Goal: Task Accomplishment & Management: Complete application form

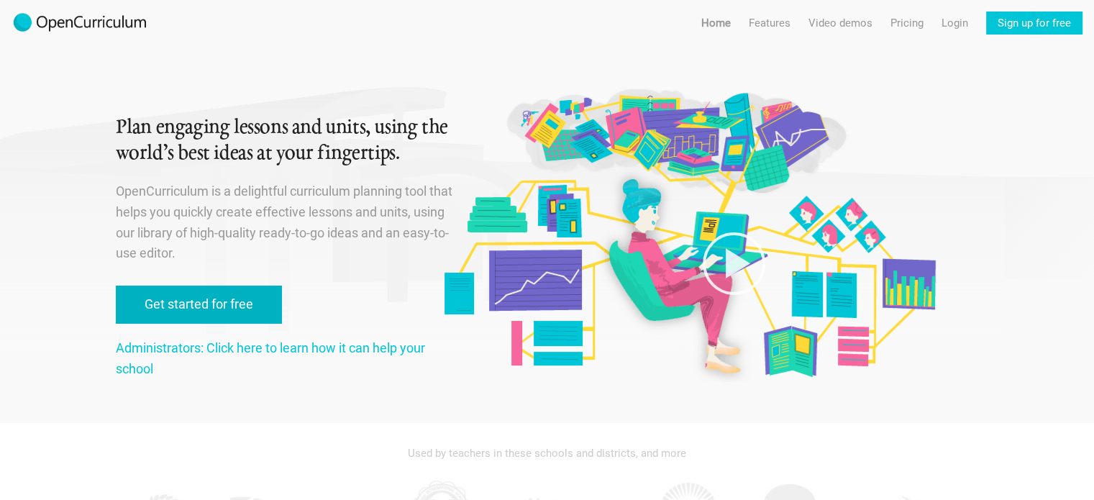
click at [201, 304] on link "Get started for free" at bounding box center [199, 305] width 166 height 38
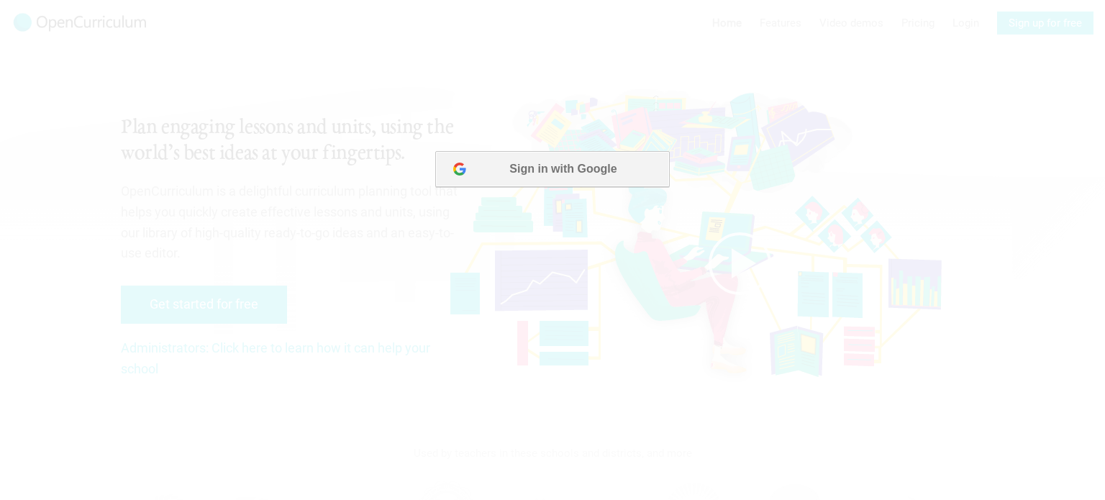
click at [525, 171] on button "Sign in with Google" at bounding box center [552, 169] width 234 height 36
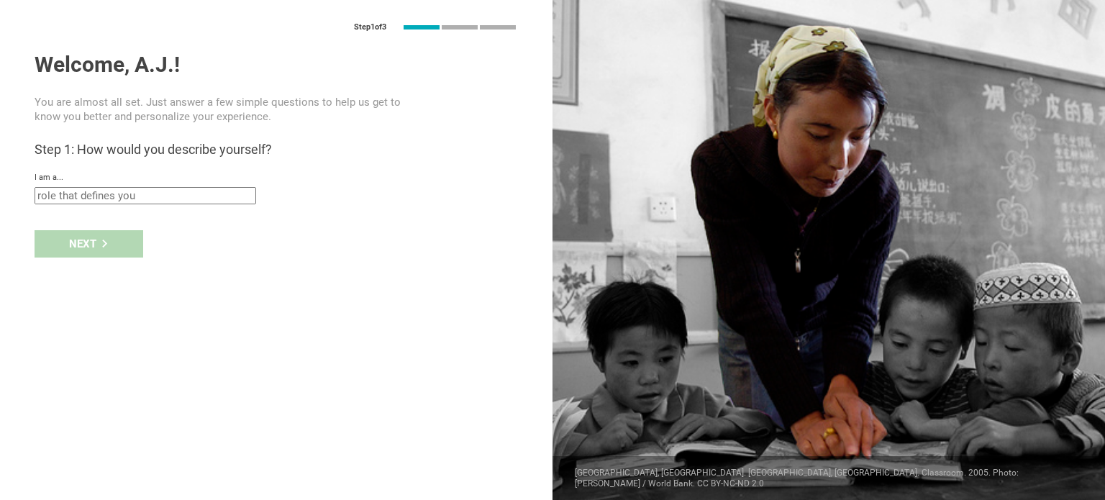
click at [129, 185] on div "I am a... Teacher Professor / Lecturer Instructional Coach Vice Principal or Pr…" at bounding box center [277, 189] width 484 height 32
click at [130, 186] on div "I am a... Teacher Professor / Lecturer Instructional Coach Vice Principal or Pr…" at bounding box center [277, 189] width 484 height 32
click at [130, 189] on input "text" at bounding box center [146, 195] width 222 height 17
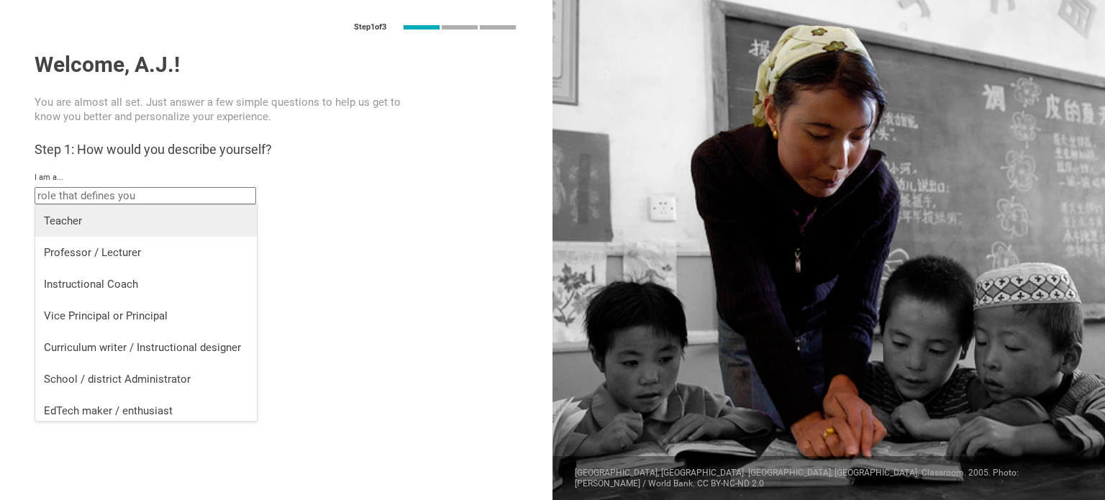
click at [88, 217] on div "Teacher" at bounding box center [146, 221] width 204 height 14
type input "Teacher"
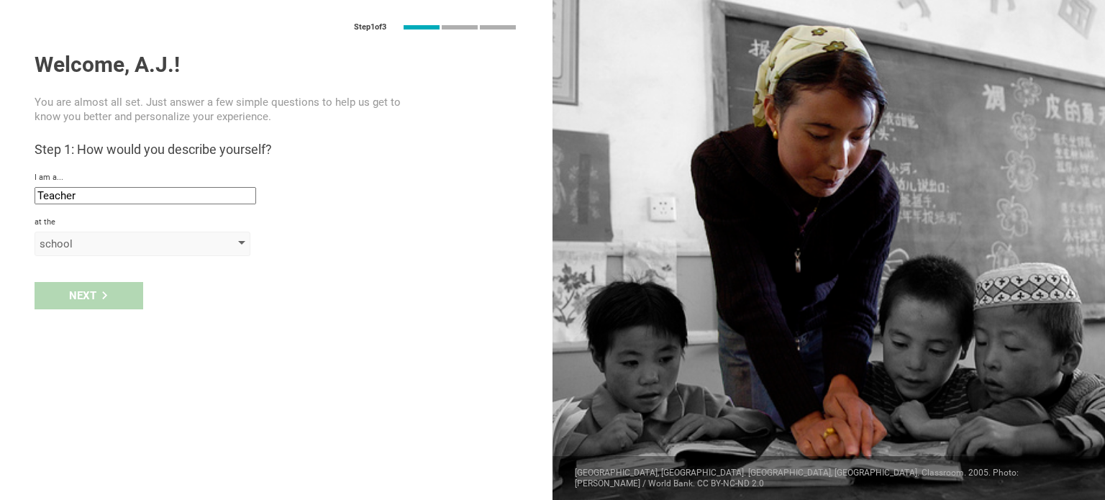
click at [98, 250] on div "school" at bounding box center [122, 244] width 165 height 14
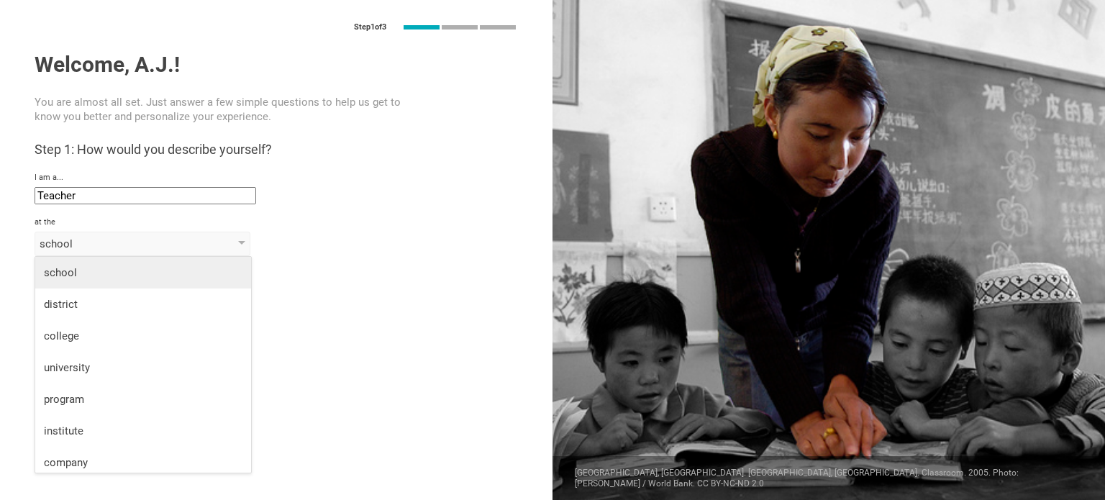
drag, startPoint x: 84, startPoint y: 273, endPoint x: 85, endPoint y: 282, distance: 8.7
click at [84, 275] on div "school" at bounding box center [143, 272] width 199 height 14
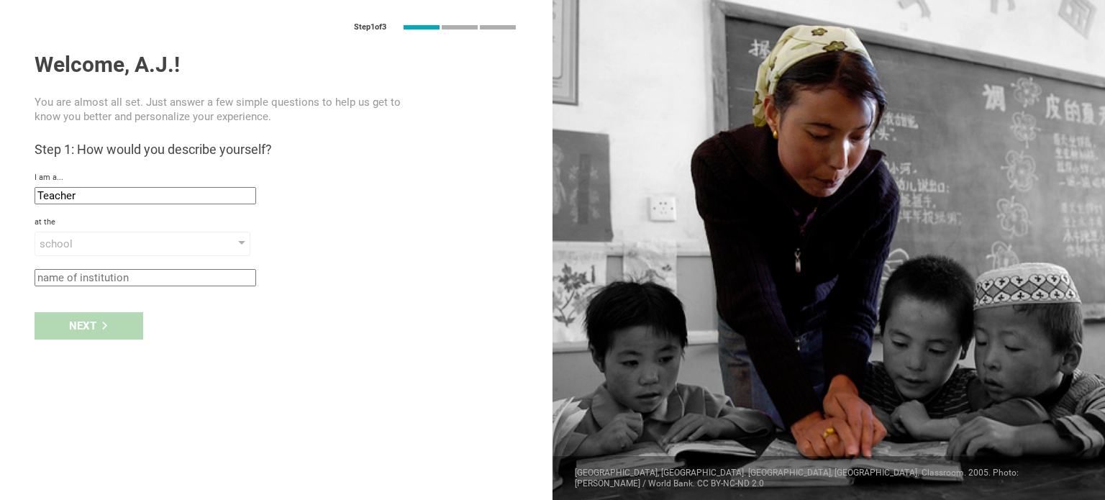
click at [102, 273] on input "text" at bounding box center [146, 277] width 222 height 17
type input "roc"
click at [127, 327] on div "Next" at bounding box center [89, 325] width 109 height 27
type input "Zwolle, Netherlands (Kingdom of the)"
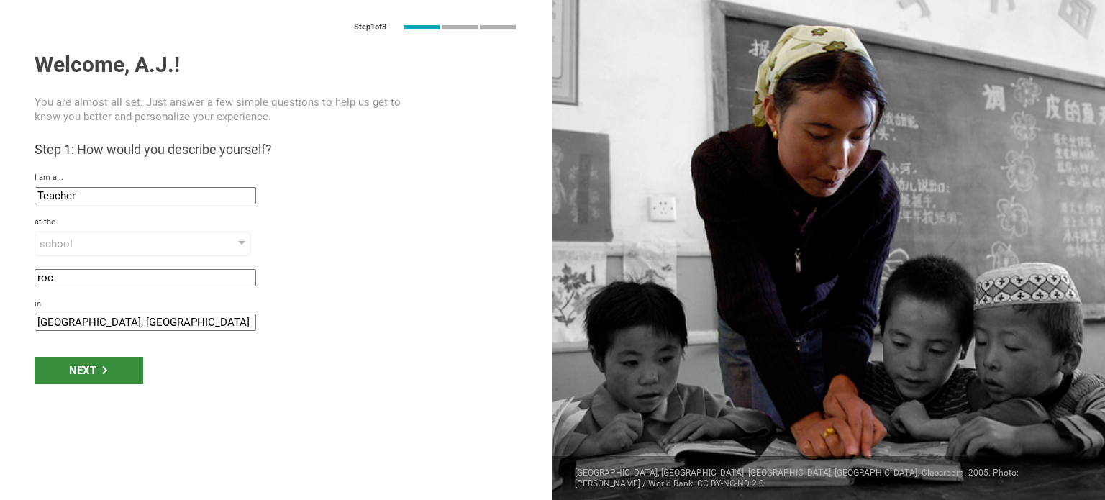
click at [107, 369] on icon at bounding box center [105, 370] width 8 height 8
click at [100, 378] on div "Next" at bounding box center [89, 370] width 109 height 27
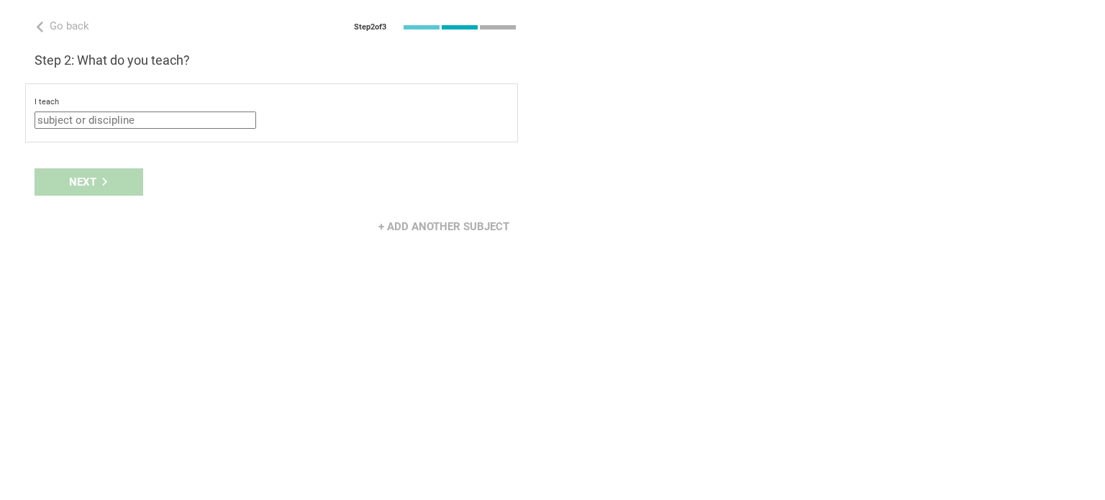
click at [134, 124] on input "text" at bounding box center [146, 120] width 222 height 17
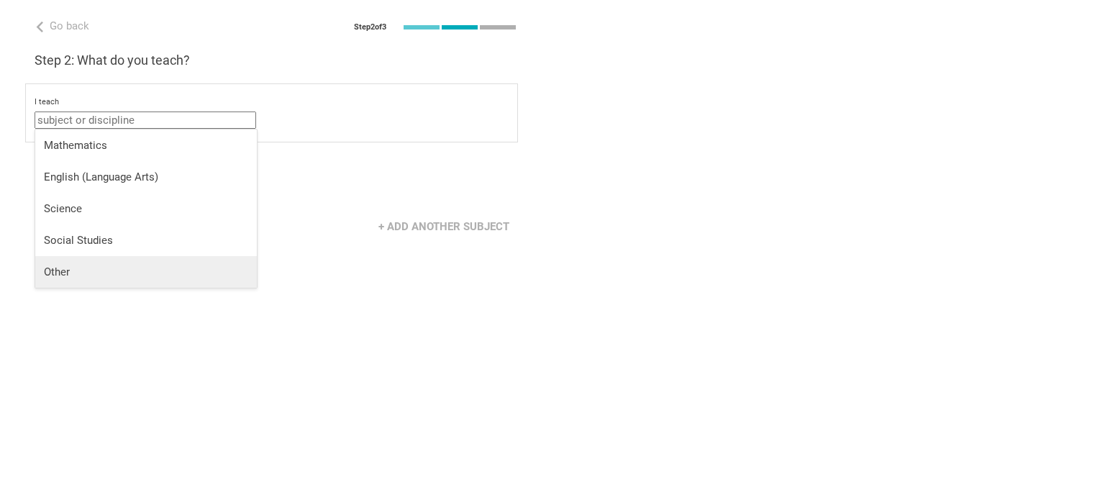
click at [82, 267] on div "Other" at bounding box center [146, 272] width 204 height 14
type input "Other"
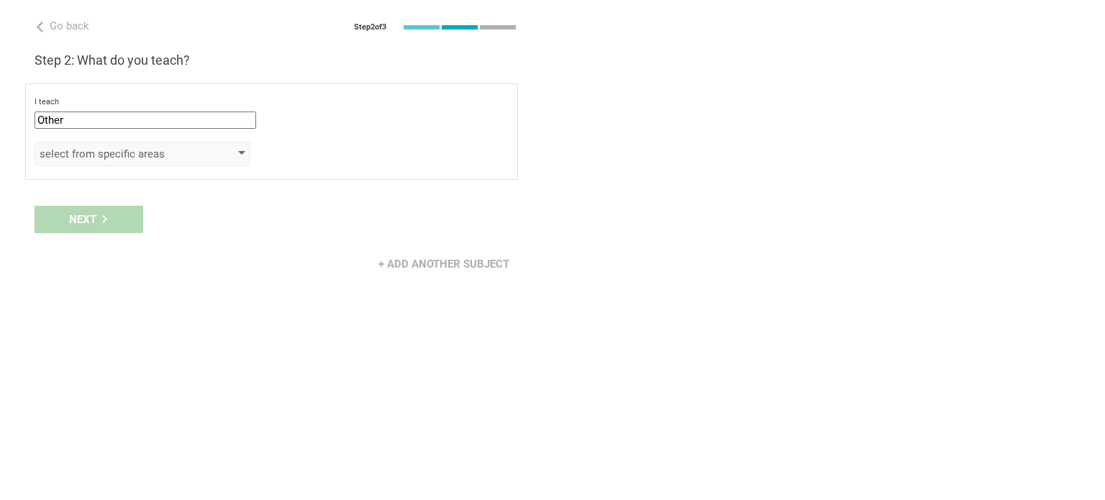
click at [95, 154] on div "select from specific areas" at bounding box center [122, 154] width 165 height 14
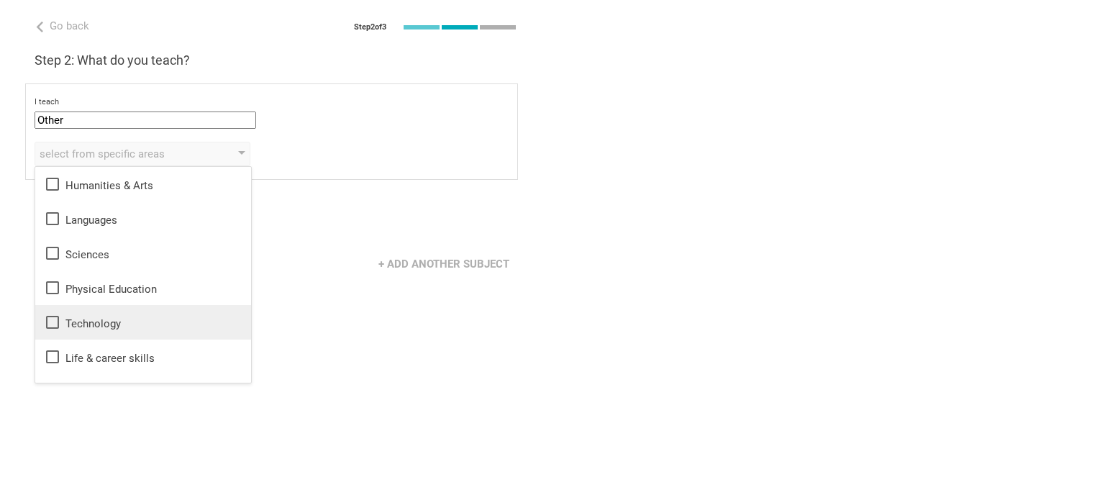
click at [113, 319] on div "Technology" at bounding box center [143, 322] width 199 height 17
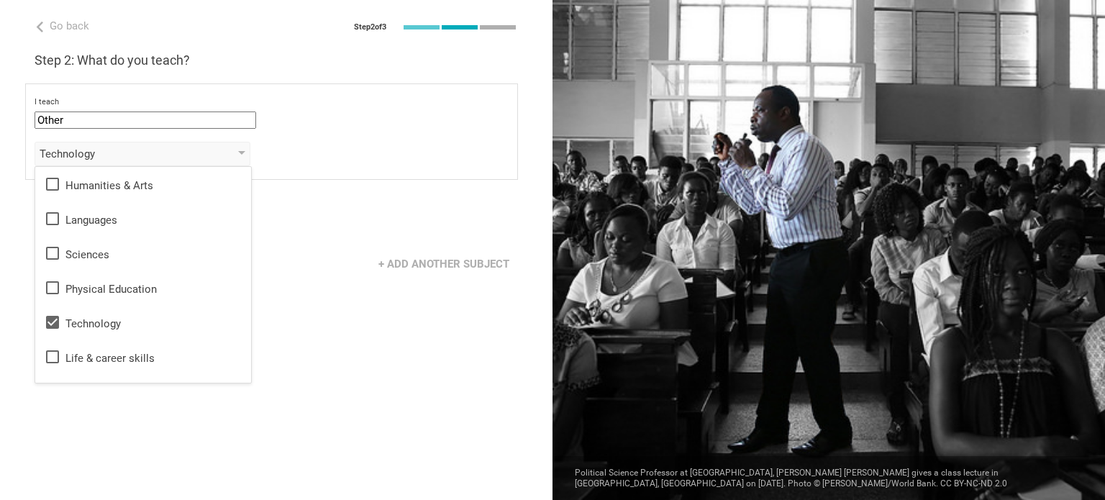
click at [309, 278] on div "+ Add another subject" at bounding box center [276, 264] width 553 height 45
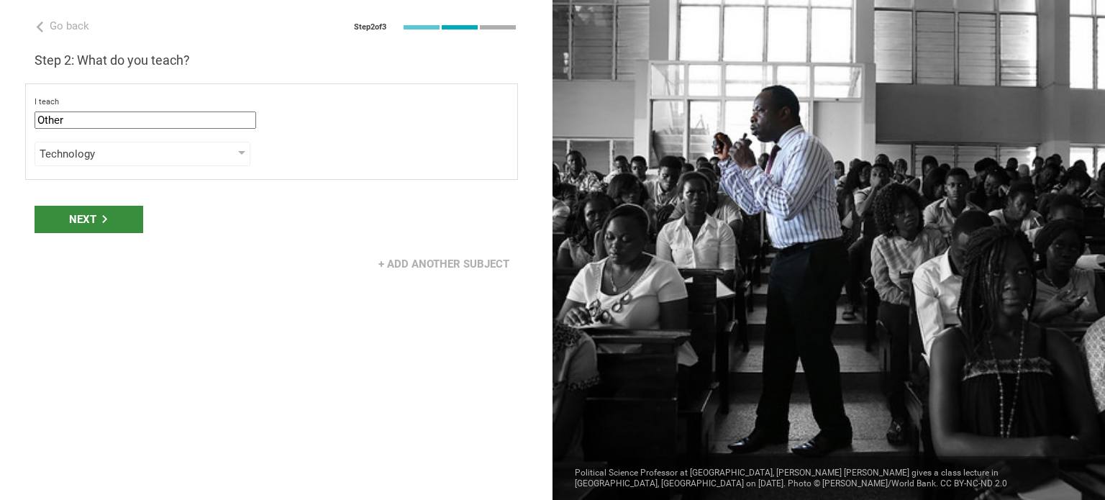
click at [118, 219] on div "Next" at bounding box center [89, 219] width 109 height 27
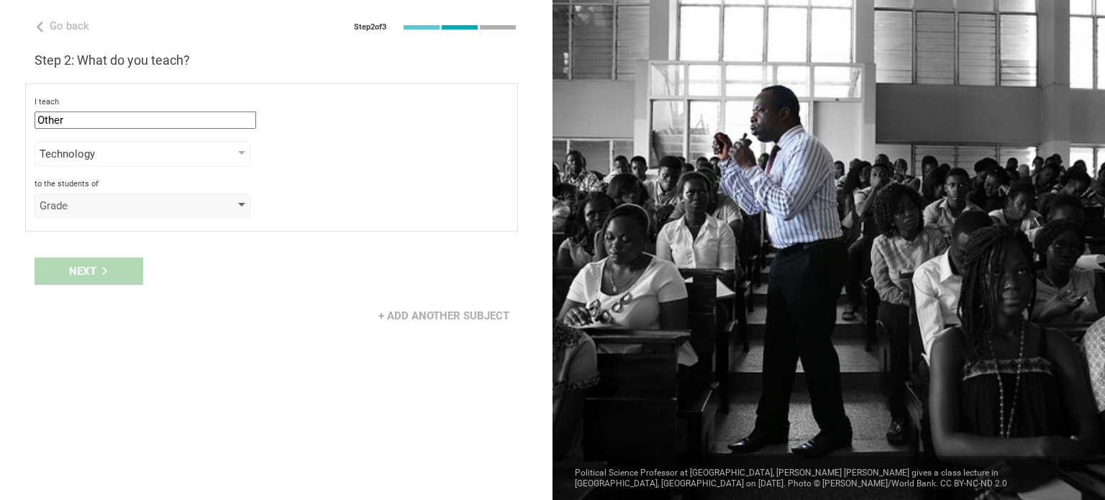
click at [158, 206] on div "Grade" at bounding box center [122, 206] width 165 height 14
click at [333, 244] on div "Go back Step 2 of 3 Welcome, A.J.! You are almost all set. Just answer a few si…" at bounding box center [276, 250] width 553 height 500
drag, startPoint x: 142, startPoint y: 258, endPoint x: 128, endPoint y: 262, distance: 14.8
click at [142, 259] on div "Next" at bounding box center [276, 271] width 553 height 45
click at [125, 263] on div "Next" at bounding box center [276, 271] width 553 height 45
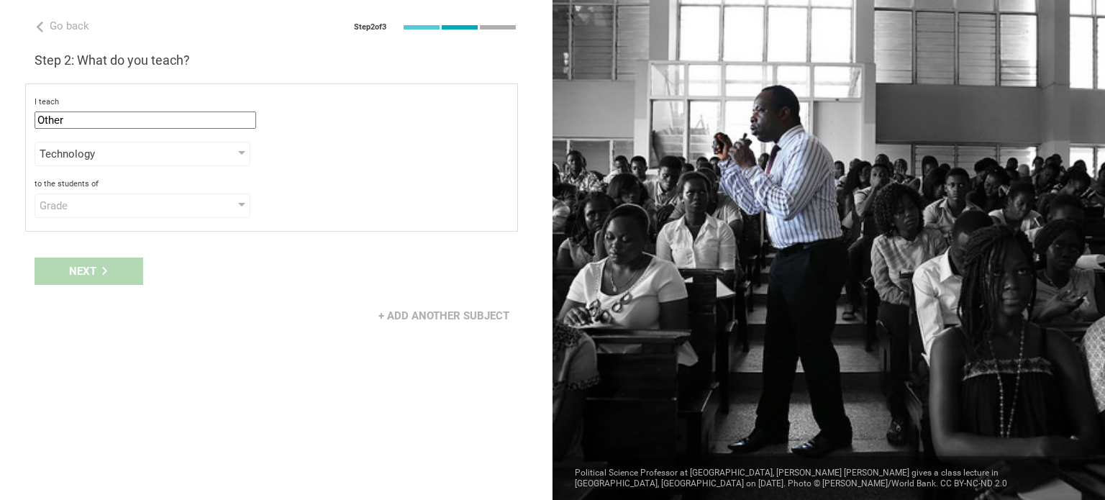
click at [118, 265] on div "Next" at bounding box center [276, 271] width 553 height 45
click at [95, 222] on div "I teach Other Mathematics English (Language Arts) Science Social Studies Other …" at bounding box center [271, 157] width 493 height 148
click at [91, 209] on div "Grade" at bounding box center [122, 206] width 165 height 14
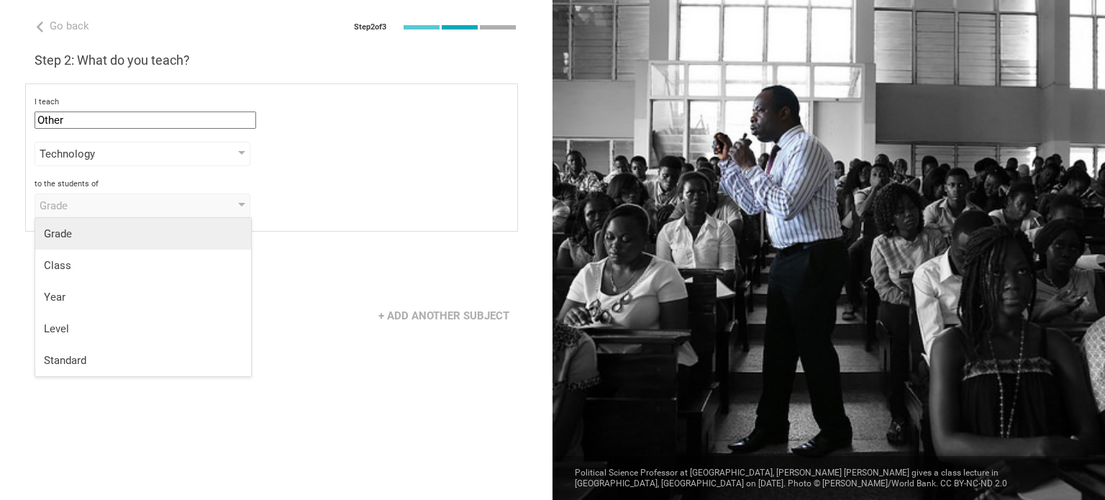
click at [63, 231] on div "Grade" at bounding box center [143, 234] width 199 height 14
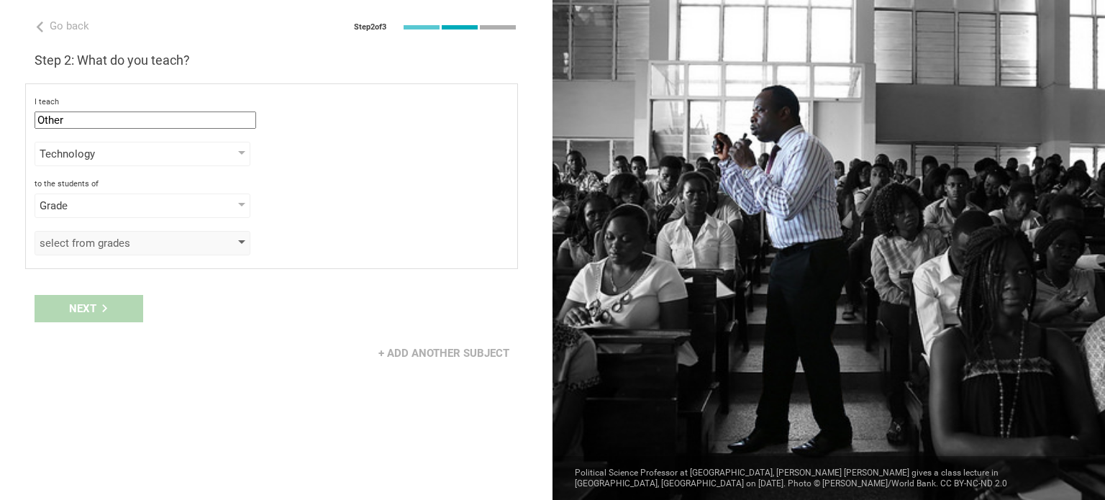
click at [94, 248] on div "select from grades" at bounding box center [122, 243] width 165 height 14
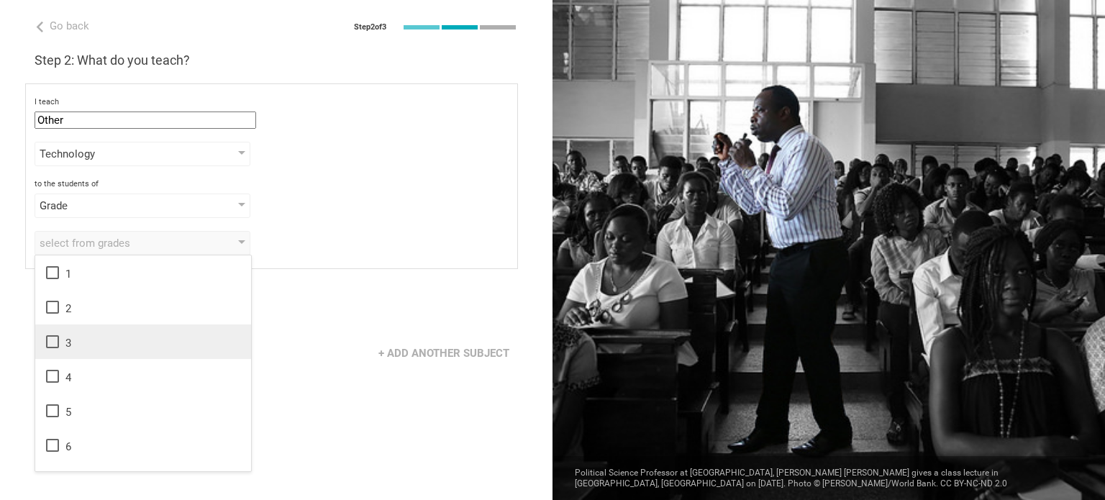
drag, startPoint x: 81, startPoint y: 335, endPoint x: 73, endPoint y: 345, distance: 12.4
click at [80, 336] on div "3" at bounding box center [143, 341] width 199 height 17
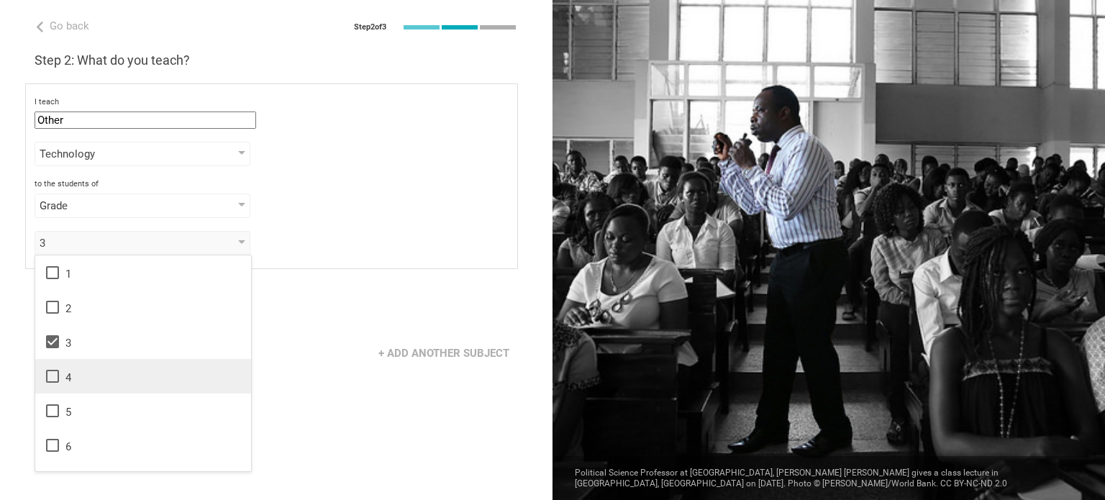
click at [71, 374] on div "4" at bounding box center [143, 376] width 199 height 17
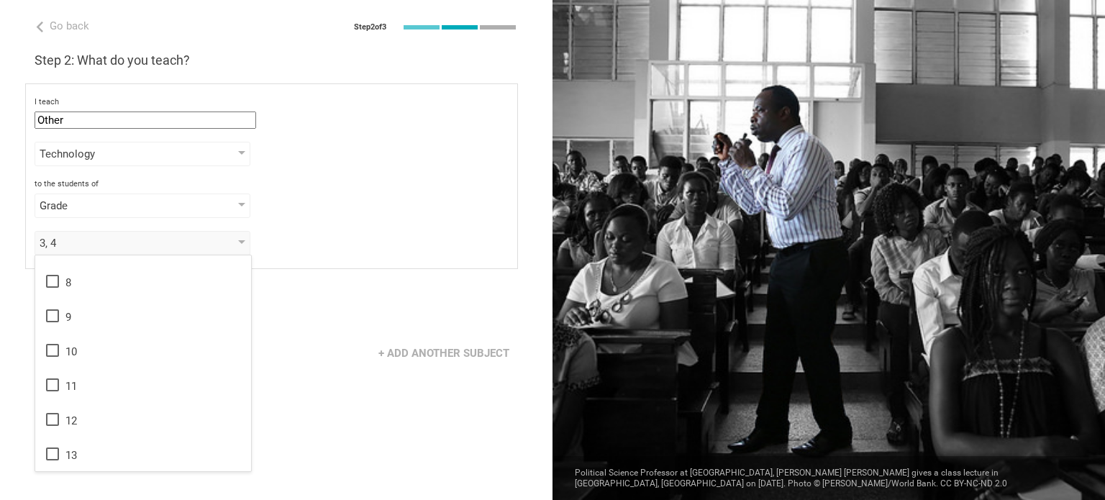
click at [318, 313] on div "Next" at bounding box center [276, 308] width 553 height 45
click at [116, 304] on div "Next" at bounding box center [89, 308] width 109 height 27
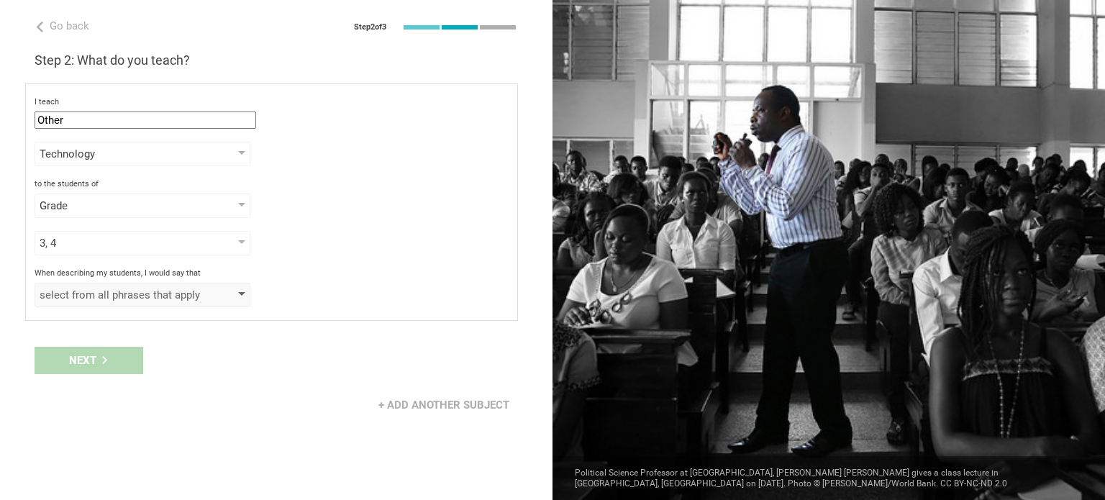
click at [164, 300] on div "select from all phrases that apply" at bounding box center [122, 295] width 165 height 14
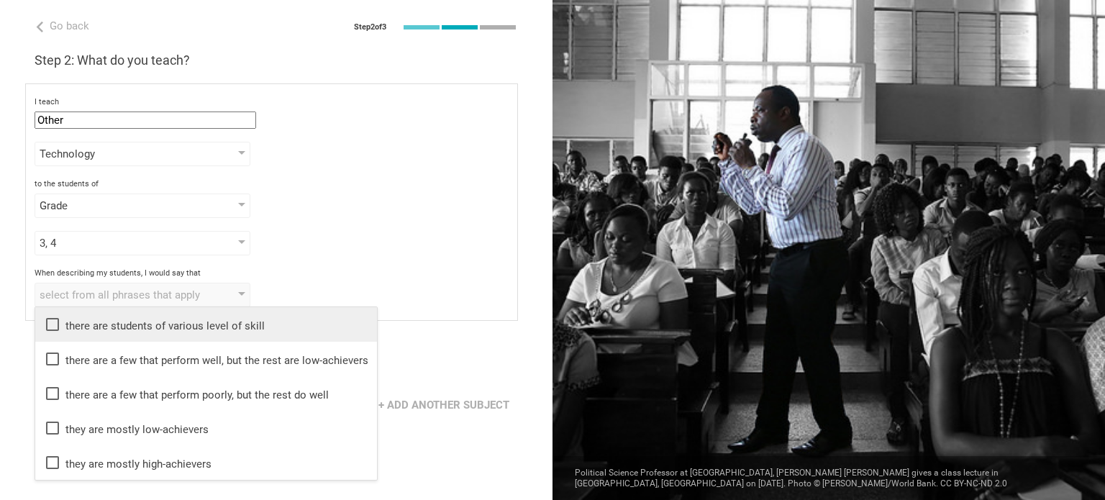
click at [163, 321] on div "there are students of various level of skill" at bounding box center [206, 324] width 324 height 17
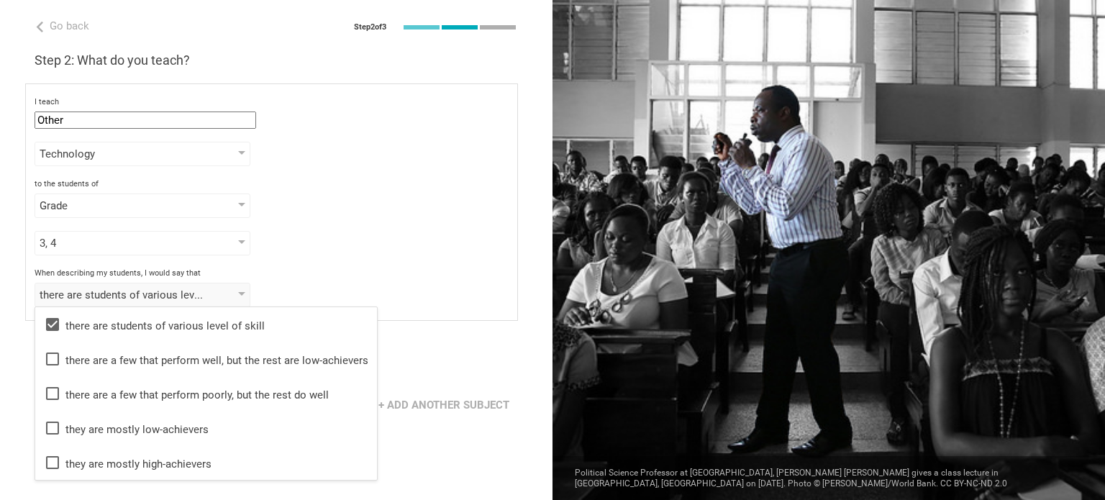
click at [401, 336] on div "Go back Step 2 of 3 Welcome, A.J.! You are almost all set. Just answer a few si…" at bounding box center [276, 250] width 553 height 500
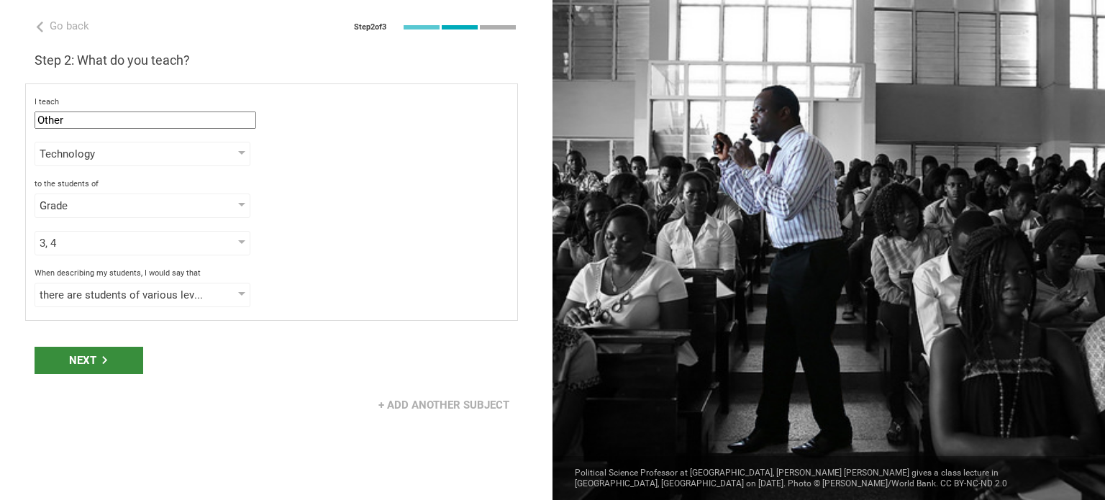
click at [107, 360] on icon at bounding box center [105, 360] width 8 height 8
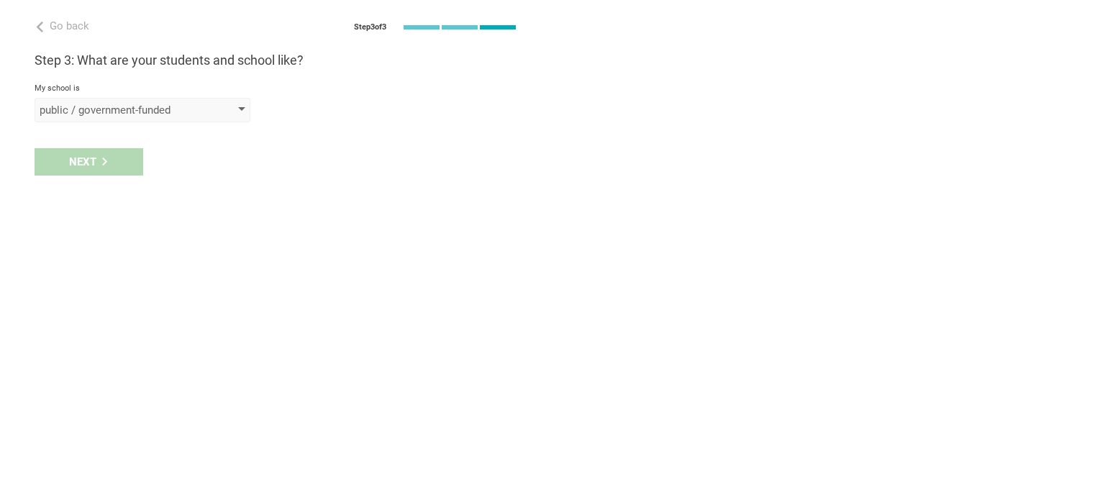
click at [141, 114] on div "public / government-funded" at bounding box center [122, 110] width 165 height 14
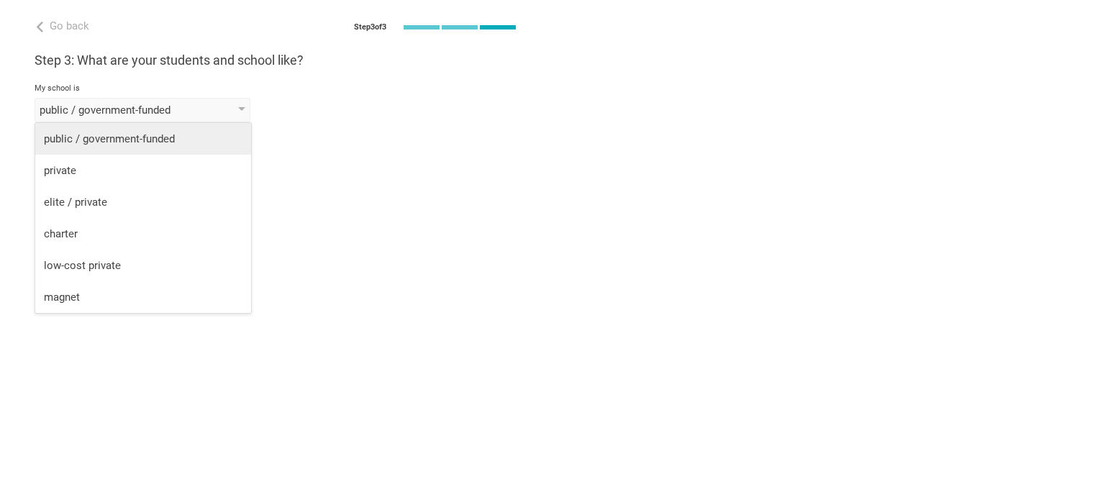
click at [130, 136] on div "public / government-funded" at bounding box center [143, 139] width 199 height 14
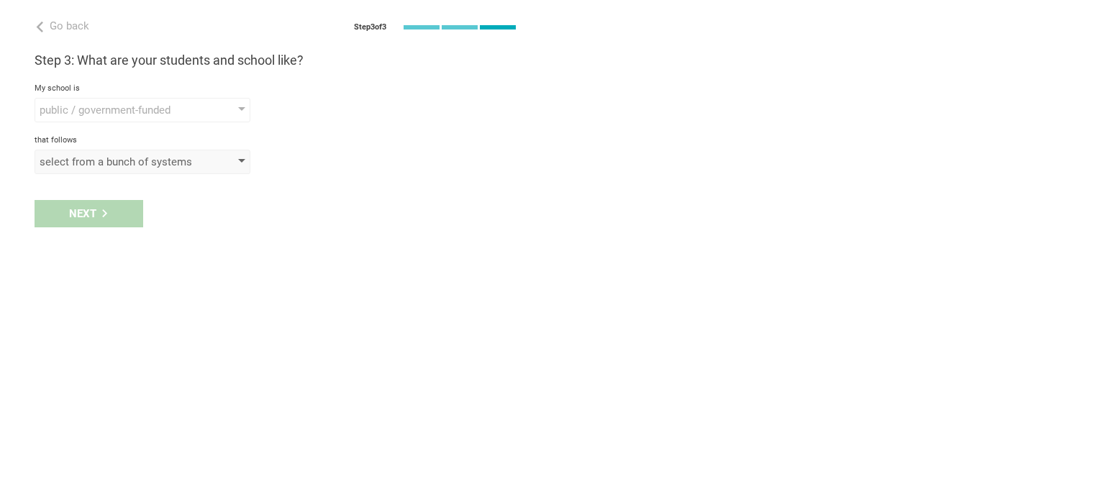
click at [117, 167] on div "select from a bunch of systems" at bounding box center [122, 162] width 165 height 14
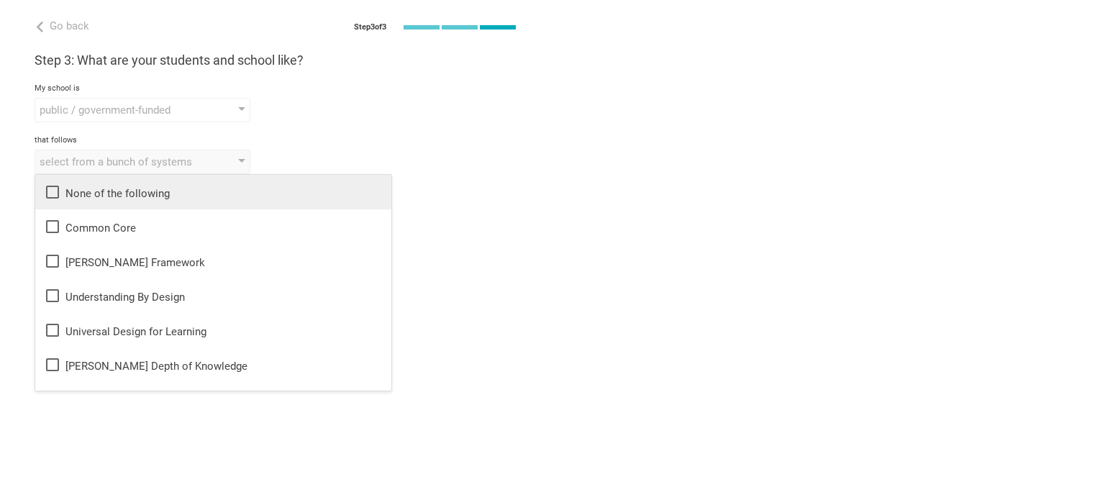
click at [118, 191] on div "None of the following" at bounding box center [213, 191] width 339 height 17
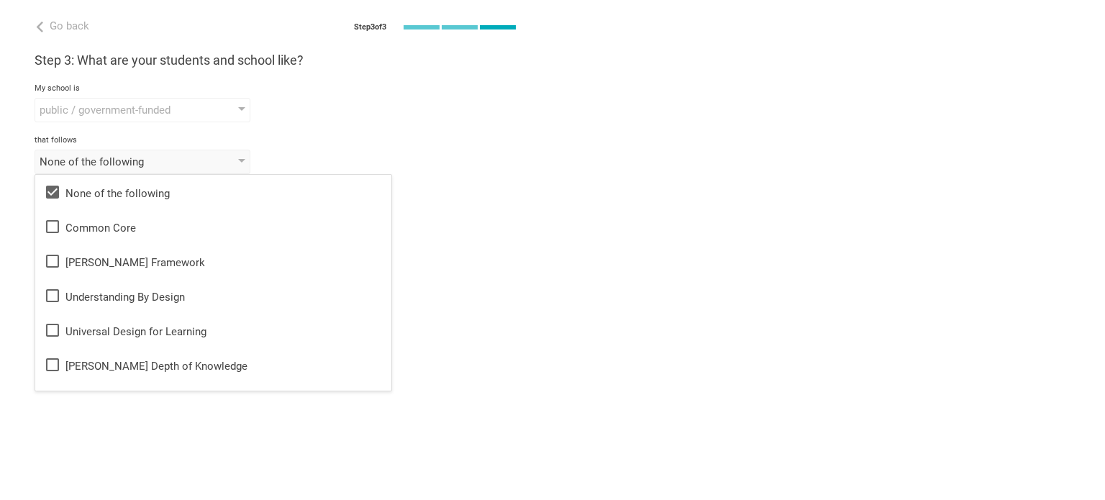
click at [453, 239] on div "Go back Step 3 of 3 Welcome, A.J.! You are almost all set. Just answer a few si…" at bounding box center [276, 250] width 553 height 500
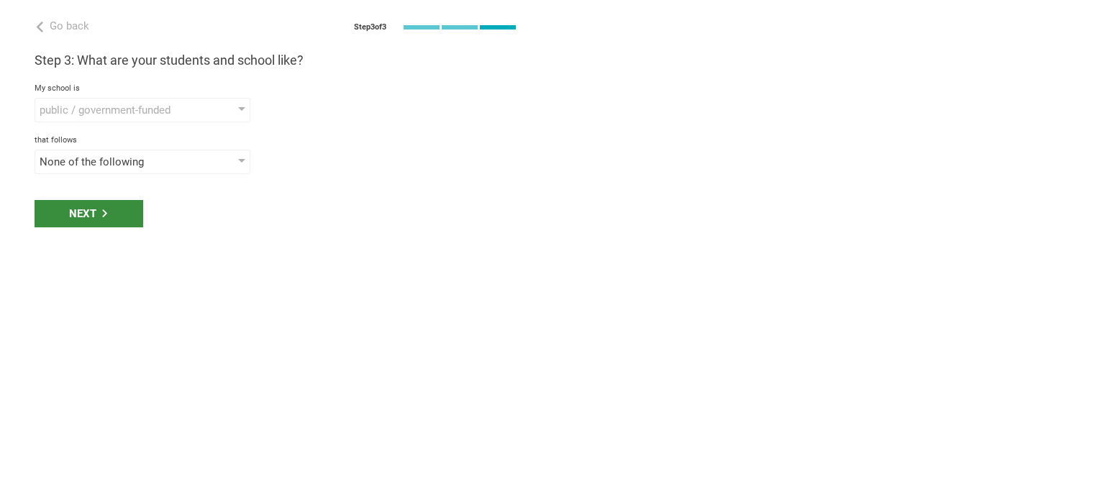
click at [91, 226] on div "Next" at bounding box center [89, 213] width 109 height 27
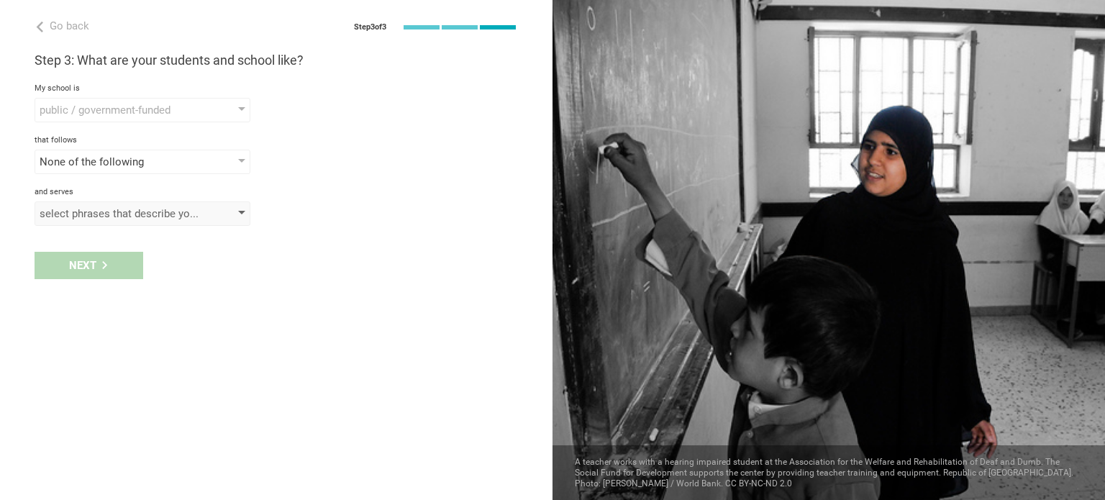
click at [178, 206] on div "select phrases that describe your student population" at bounding box center [122, 213] width 165 height 14
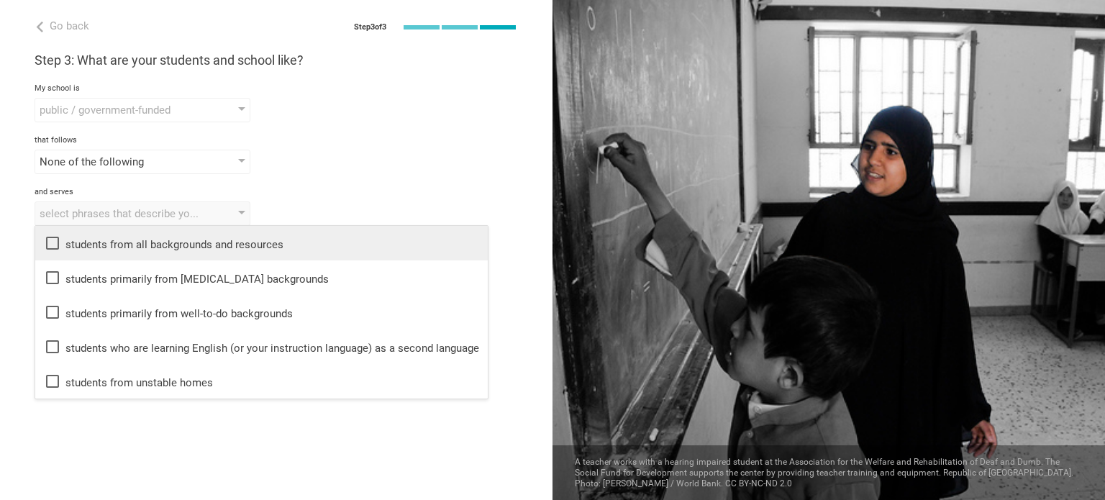
click at [148, 247] on div "students from all backgrounds and resources" at bounding box center [261, 243] width 435 height 17
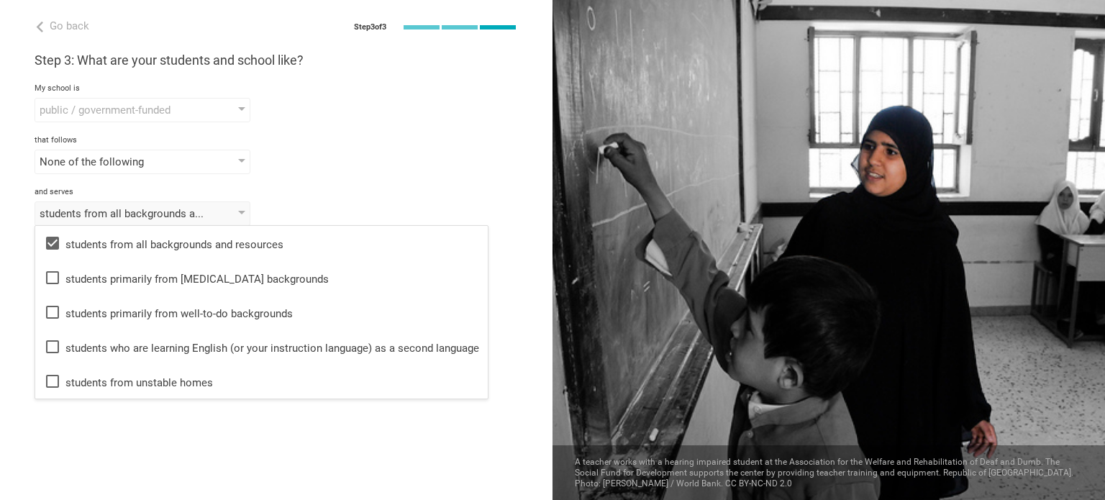
click at [507, 230] on div "Go back Step 3 of 3 Welcome, A.J.! You are almost all set. Just answer a few si…" at bounding box center [276, 250] width 553 height 500
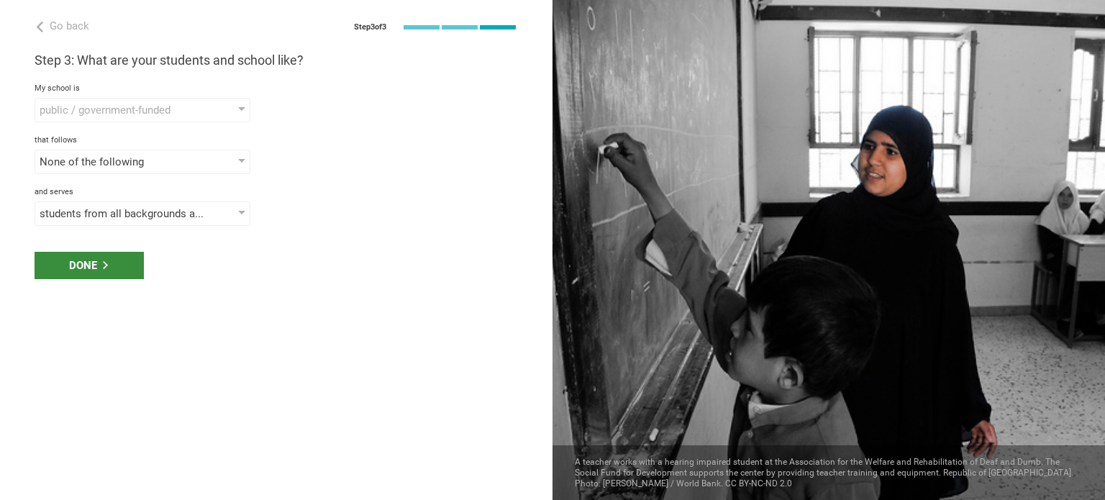
click at [120, 265] on div "Done" at bounding box center [89, 265] width 109 height 27
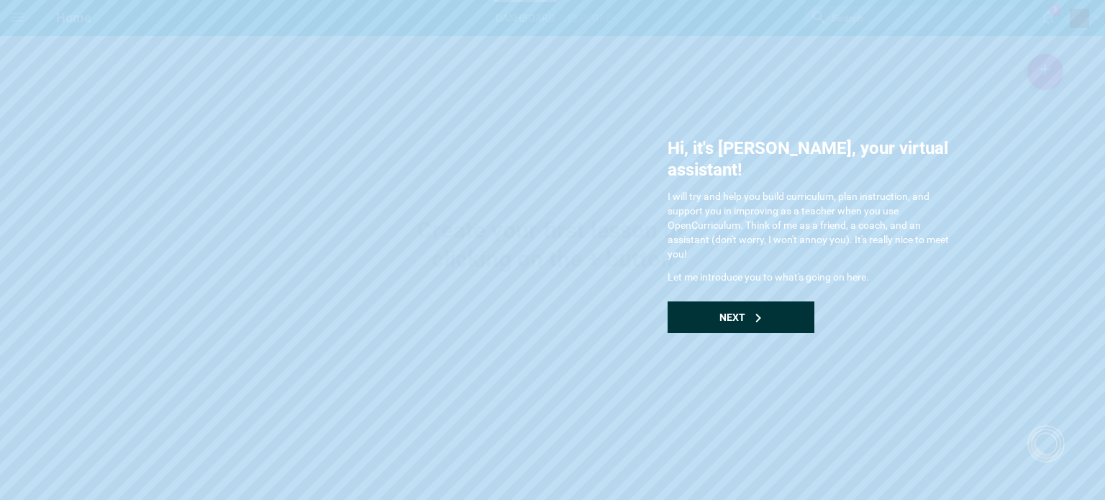
click at [822, 292] on div "Hi, it's [PERSON_NAME], your virtual assistant! I will try and help you build c…" at bounding box center [812, 235] width 288 height 196
click at [786, 301] on div "Next" at bounding box center [741, 317] width 147 height 32
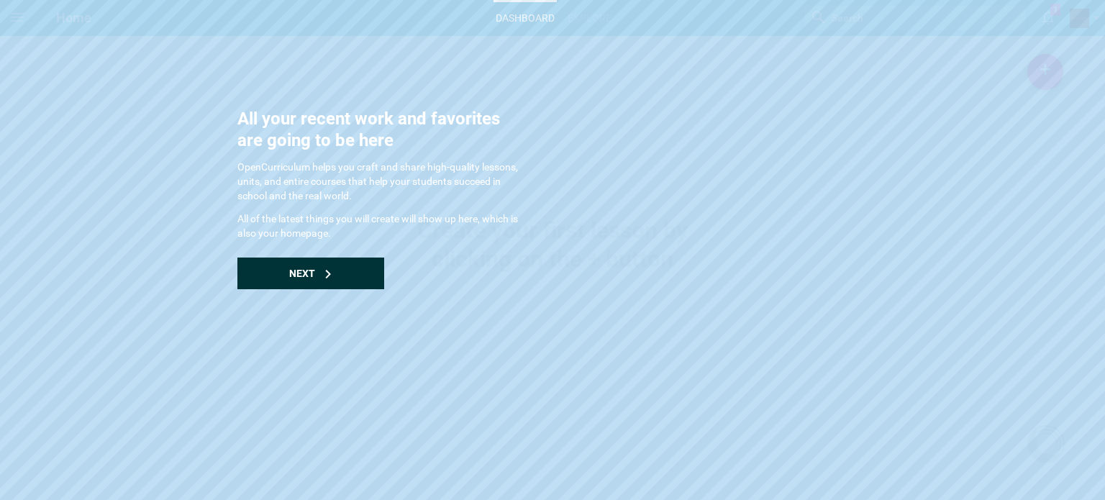
click at [338, 264] on div "Next" at bounding box center [310, 274] width 147 height 32
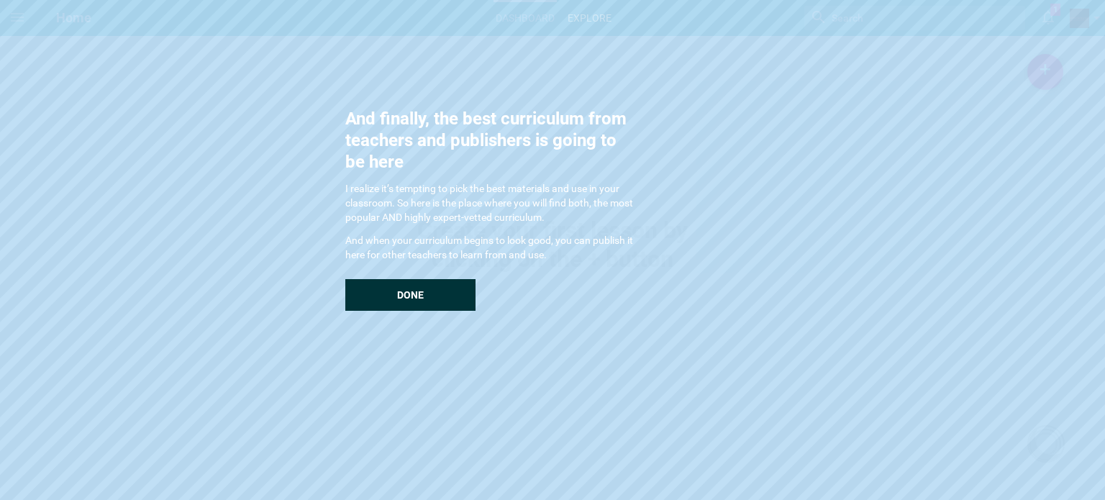
click at [368, 283] on div "Done" at bounding box center [410, 295] width 130 height 32
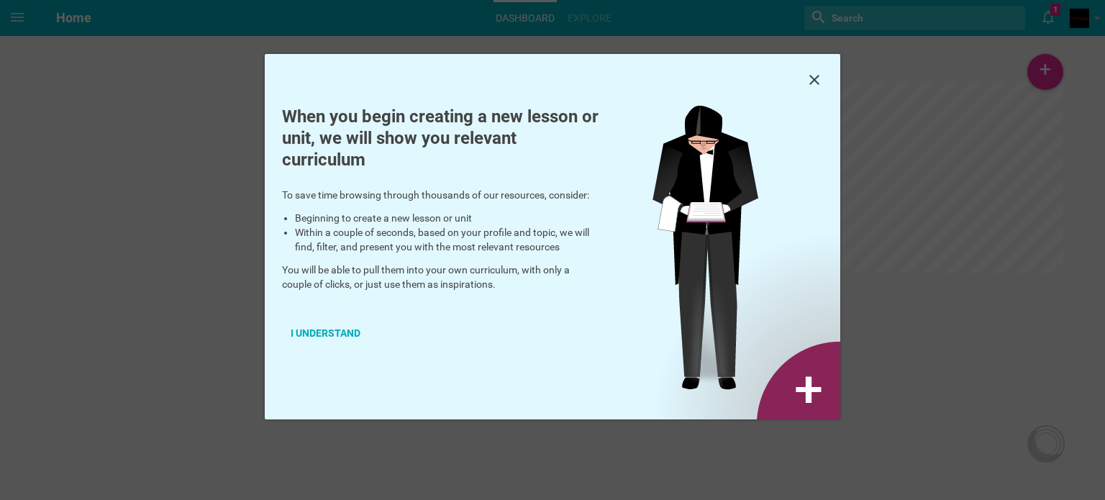
click at [394, 286] on div "When you begin creating a new lesson or unit, we will show you relevant curricu…" at bounding box center [440, 240] width 351 height 269
click at [342, 327] on div "I understand" at bounding box center [325, 333] width 87 height 32
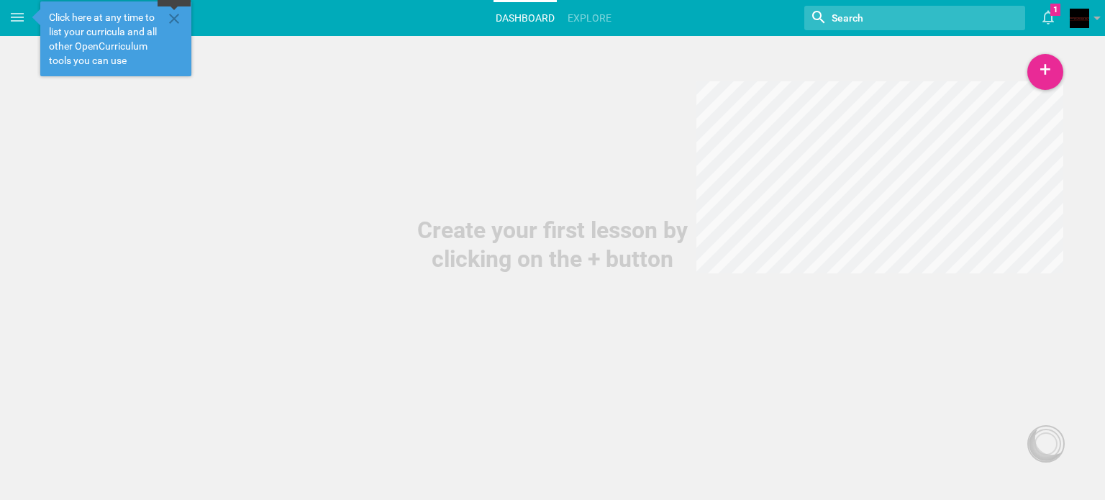
click at [176, 21] on icon at bounding box center [174, 19] width 10 height 10
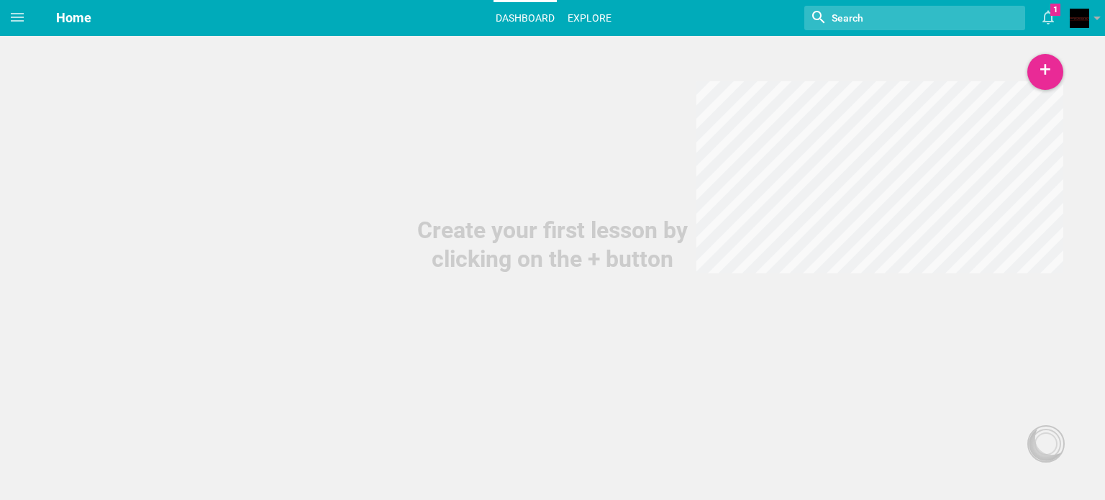
click at [596, 19] on link "Explore" at bounding box center [590, 18] width 48 height 32
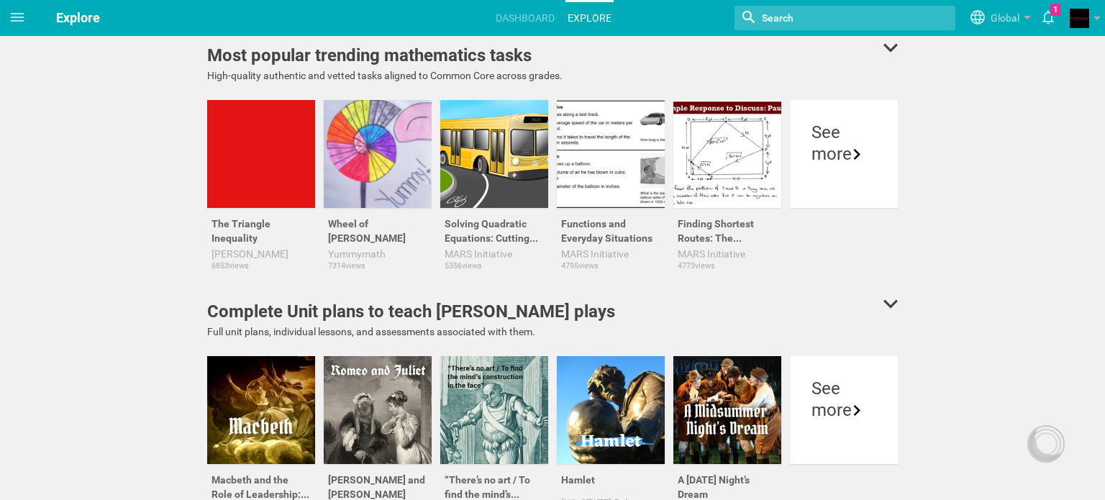
click at [822, 19] on input "textbox" at bounding box center [827, 18] width 132 height 19
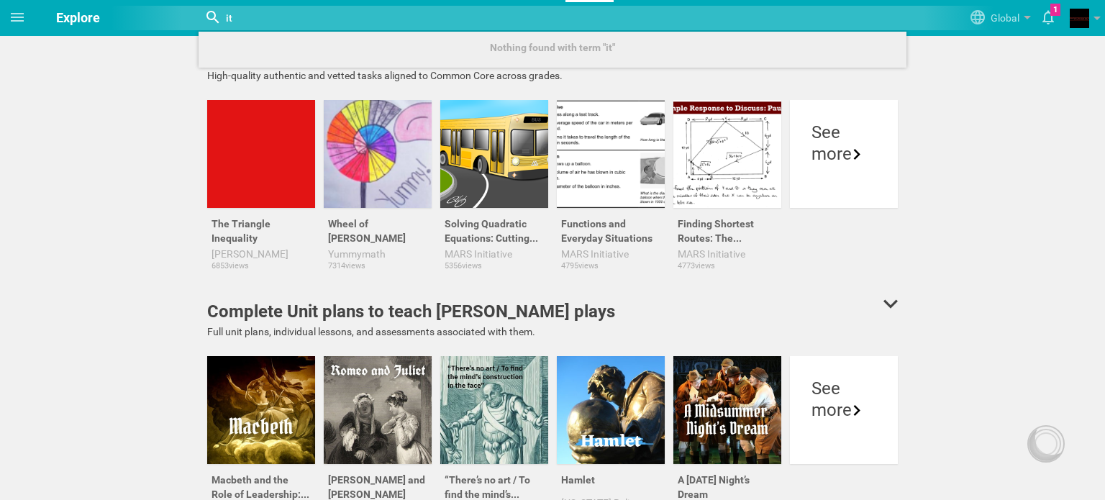
type input "i"
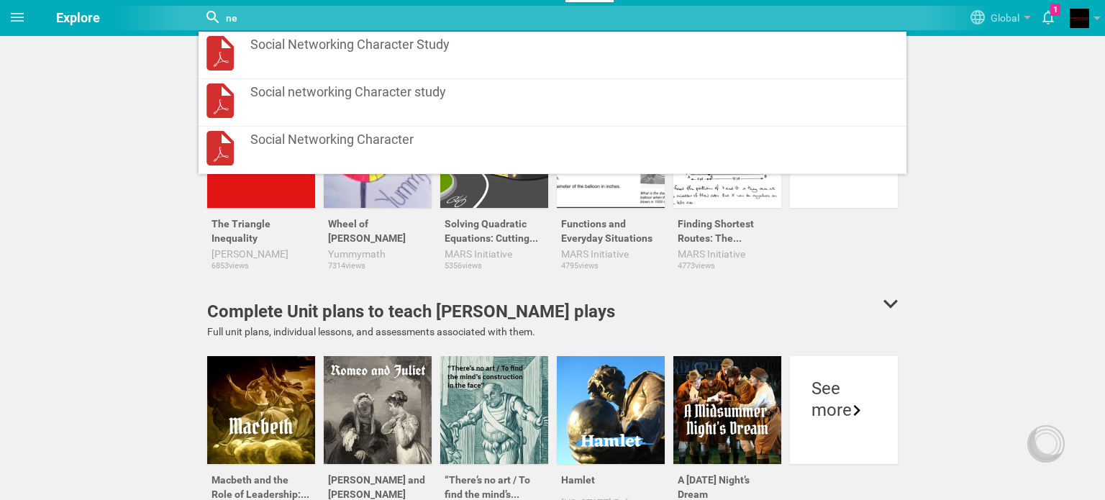
type input "n"
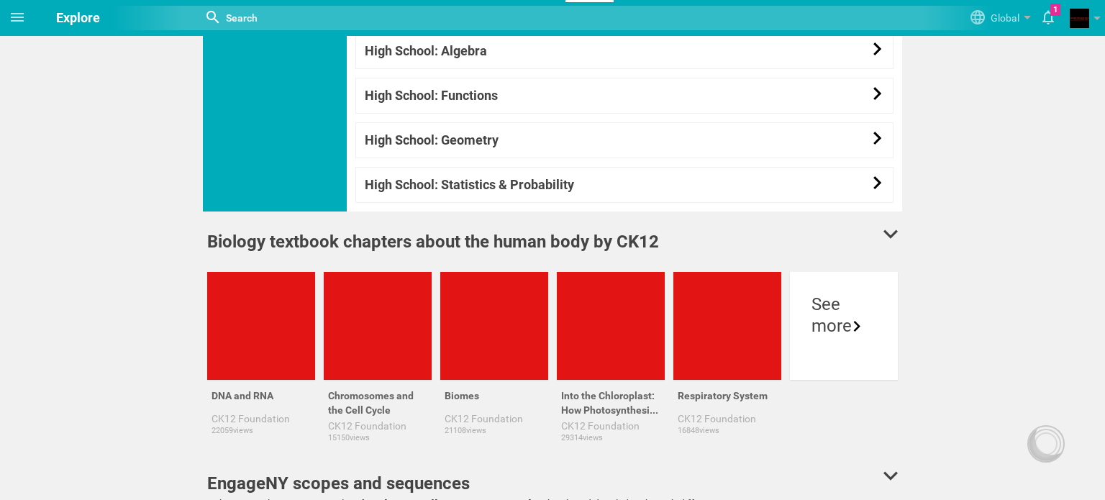
scroll to position [1367, 0]
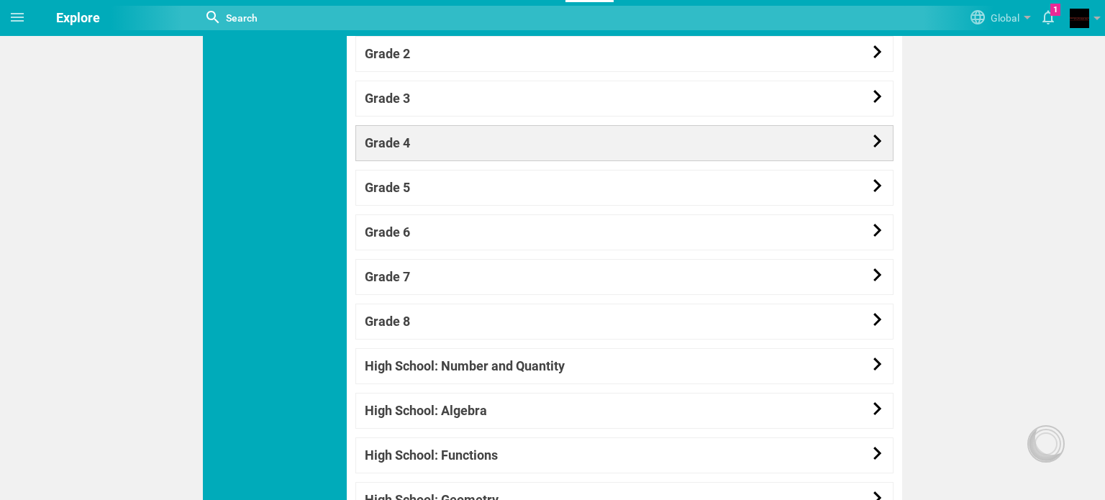
click at [391, 147] on link "Grade 4" at bounding box center [624, 143] width 538 height 36
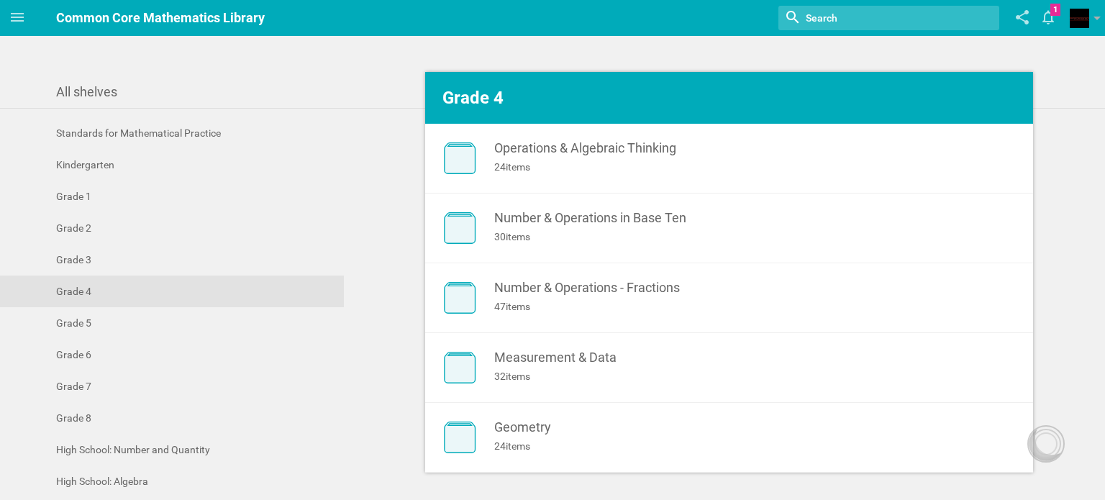
click at [507, 50] on div "All shelves Standards for Mathematical Practice Kindergarten Grade 1 Grade 2 Gr…" at bounding box center [552, 268] width 1105 height 464
click at [1043, 12] on icon at bounding box center [1048, 17] width 26 height 35
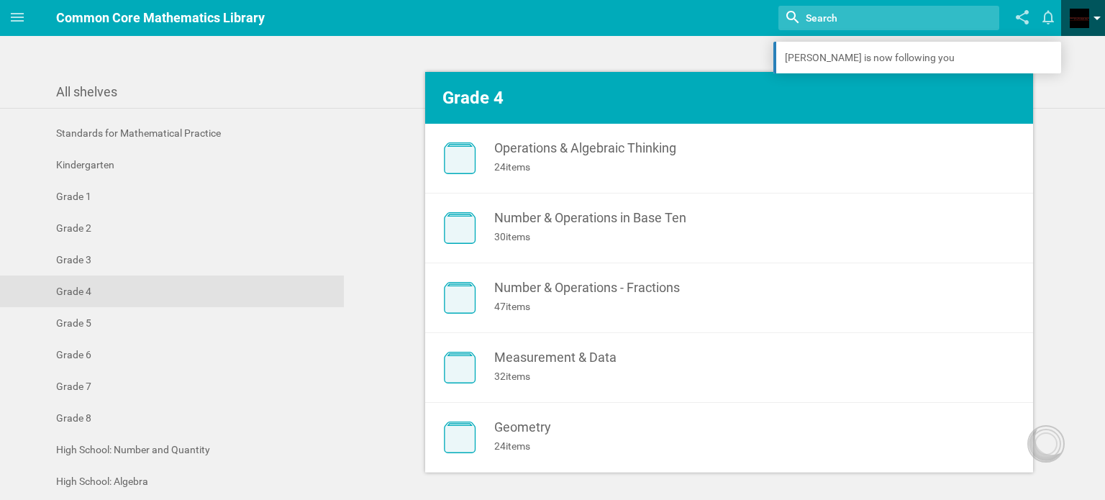
click at [1081, 21] on span at bounding box center [1079, 18] width 19 height 19
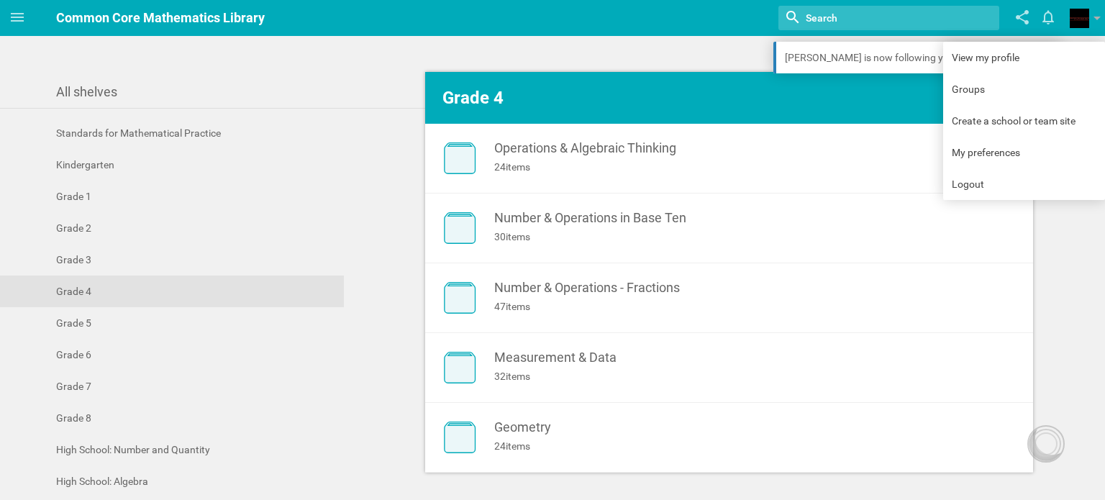
click at [613, 58] on div "All shelves Standards for Mathematical Practice Kindergarten Grade 1 Grade 2 Gr…" at bounding box center [552, 268] width 1105 height 464
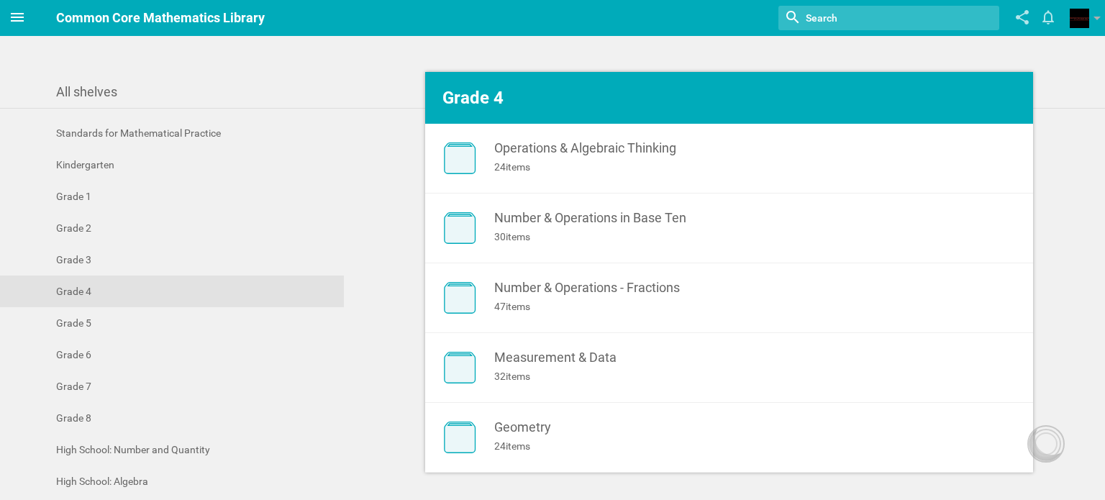
click at [23, 18] on icon at bounding box center [17, 17] width 17 height 17
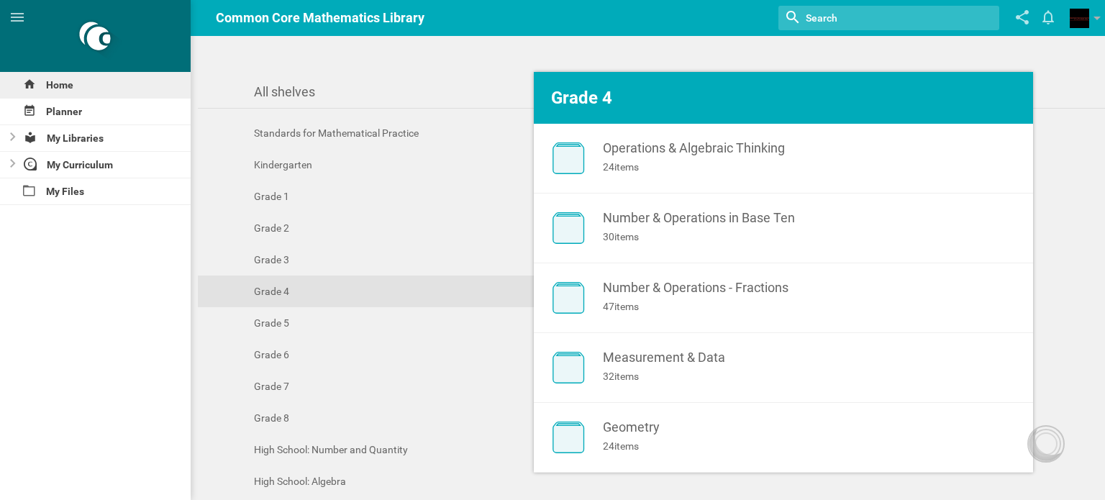
click at [56, 89] on div "Home" at bounding box center [95, 85] width 191 height 26
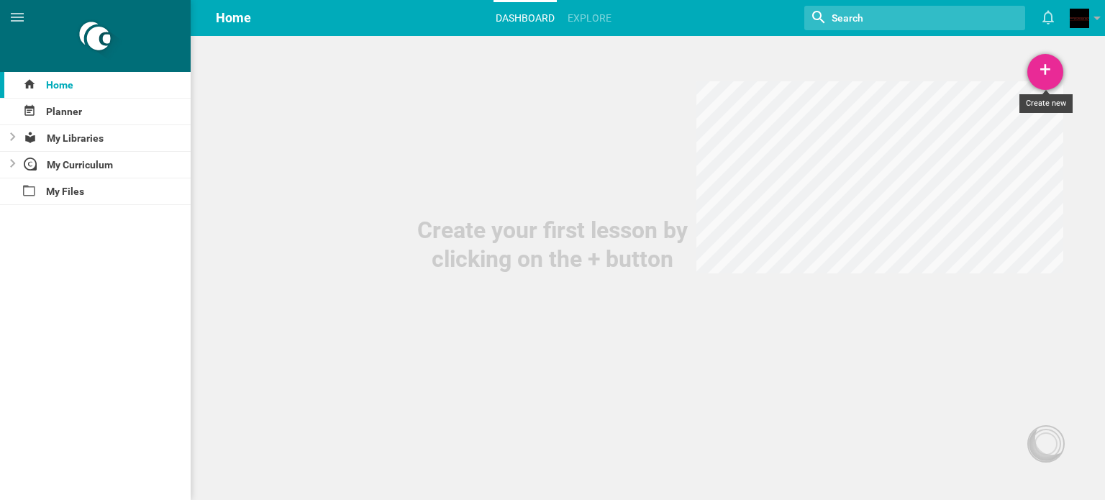
click at [1038, 73] on div "+" at bounding box center [1045, 72] width 36 height 36
click at [615, 80] on div "Create your first lesson by clicking on the + button" at bounding box center [552, 136] width 1105 height 273
